Goal: Navigation & Orientation: Locate item on page

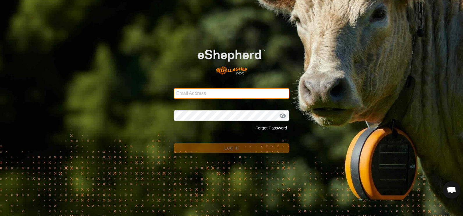
type input "[EMAIL_ADDRESS][DOMAIN_NAME]"
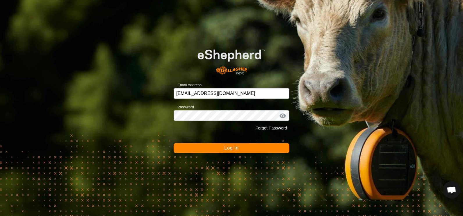
click at [234, 149] on span "Log In" at bounding box center [231, 148] width 14 height 5
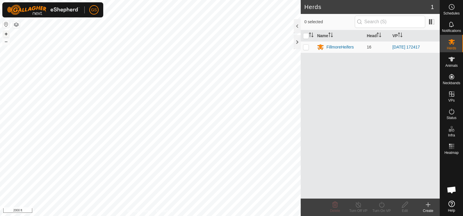
click at [6, 33] on button "+" at bounding box center [6, 34] width 7 height 7
click at [6, 34] on button "+" at bounding box center [6, 34] width 7 height 7
click at [7, 34] on button "+" at bounding box center [6, 34] width 7 height 7
click at [6, 34] on button "+" at bounding box center [6, 34] width 7 height 7
click at [6, 42] on button "–" at bounding box center [6, 41] width 7 height 7
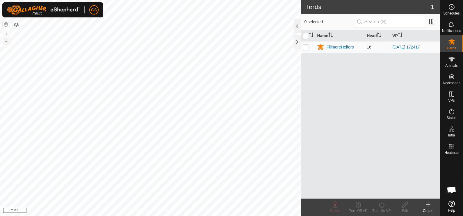
click at [6, 42] on button "–" at bounding box center [6, 41] width 7 height 7
